Goal: Information Seeking & Learning: Learn about a topic

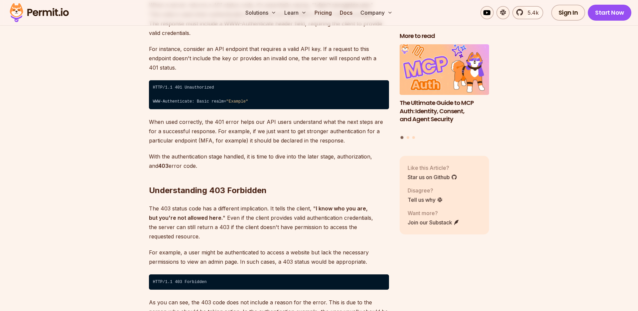
scroll to position [1084, 0]
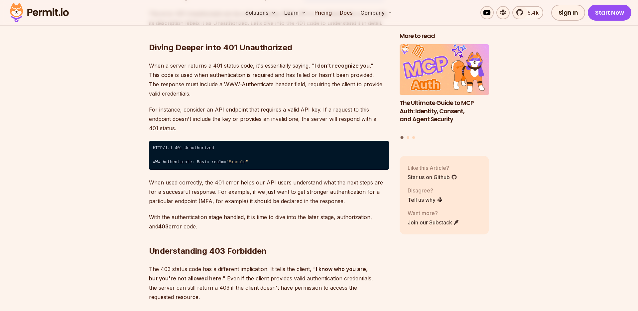
scroll to position [1018, 0]
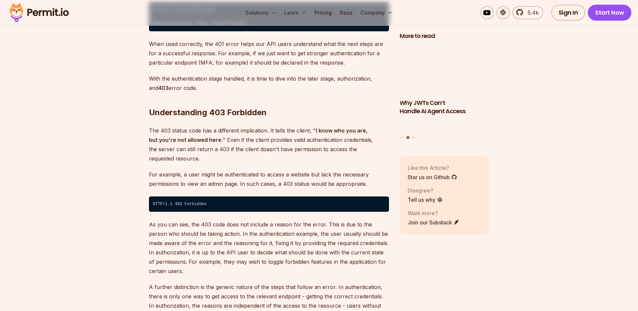
scroll to position [1203, 0]
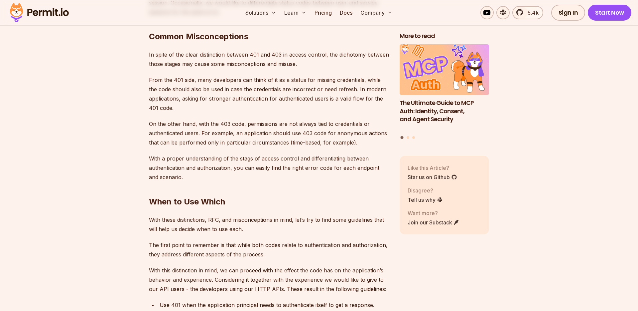
scroll to position [1968, 0]
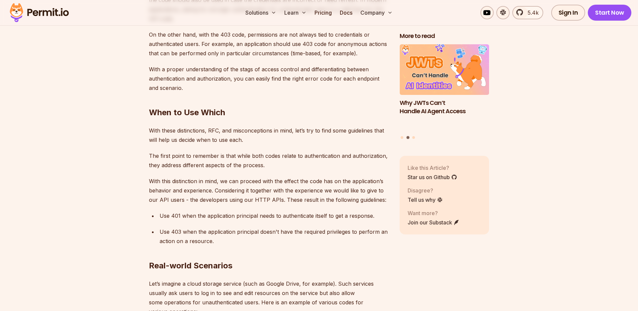
click at [262, 211] on p "Use 401 when the application principal needs to authenticate itself to get a re…" at bounding box center [274, 215] width 229 height 9
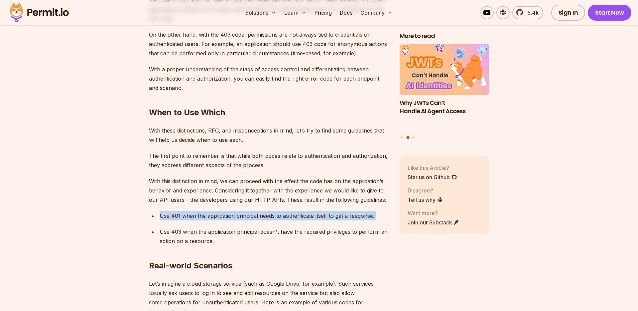
click at [262, 211] on p "Use 401 when the application principal needs to authenticate itself to get a re…" at bounding box center [274, 215] width 229 height 9
click at [298, 211] on ul "Use 401 when the application principal needs to authenticate itself to get a re…" at bounding box center [269, 228] width 240 height 35
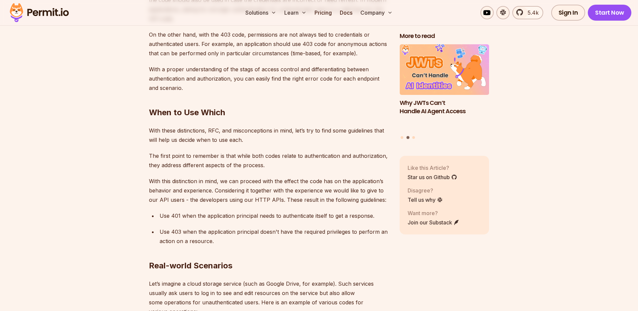
click at [246, 227] on p "Use 403 when the application principal doesn't have the required privileges to …" at bounding box center [274, 236] width 229 height 19
click at [245, 227] on p "Use 403 when the application principal doesn't have the required privileges to …" at bounding box center [274, 236] width 229 height 19
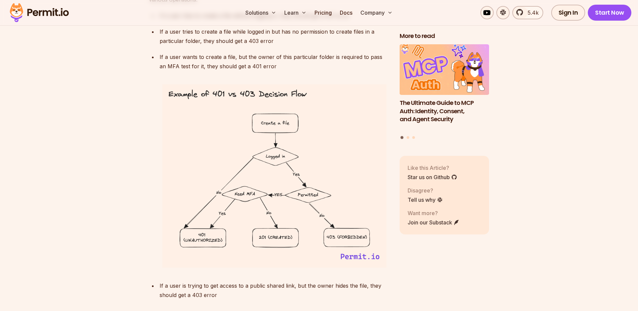
scroll to position [2278, 0]
